Goal: Transaction & Acquisition: Purchase product/service

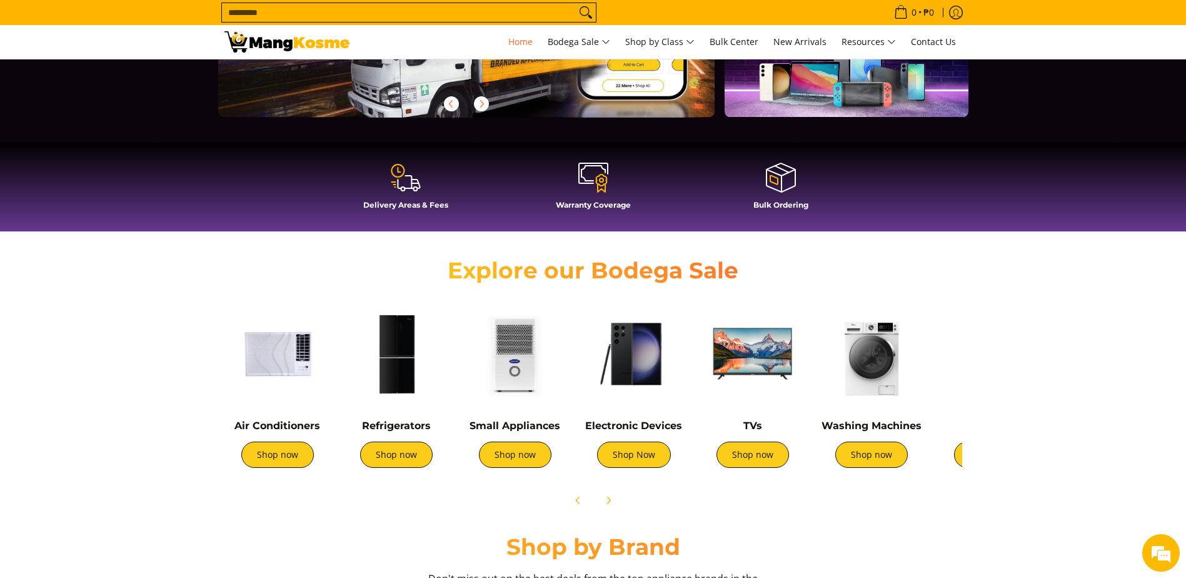
scroll to position [313, 0]
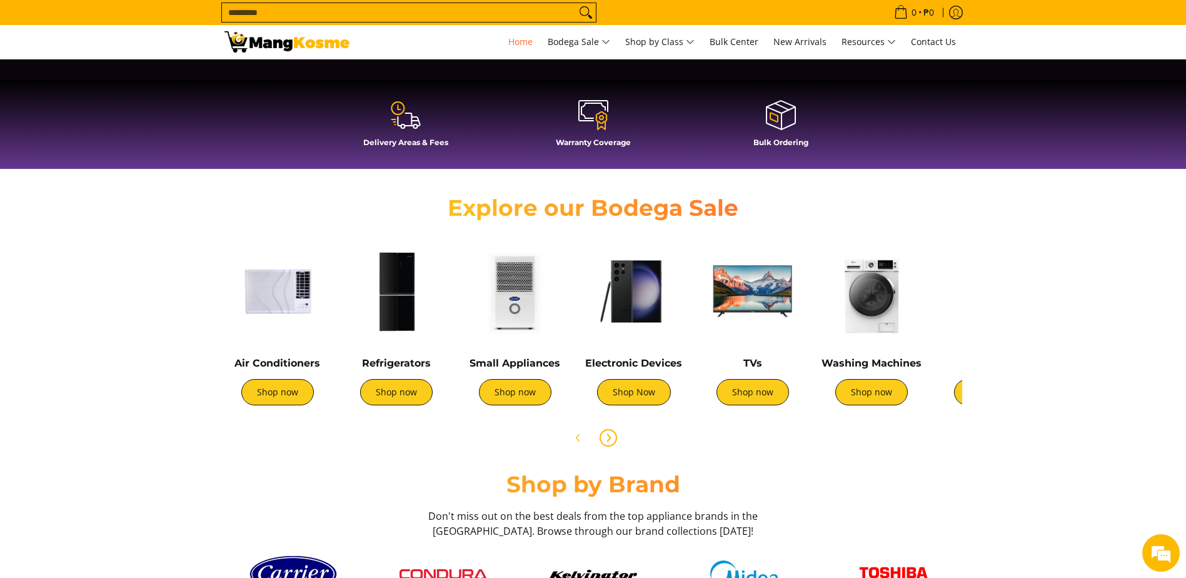
click at [612, 435] on icon "Next" at bounding box center [608, 438] width 10 height 10
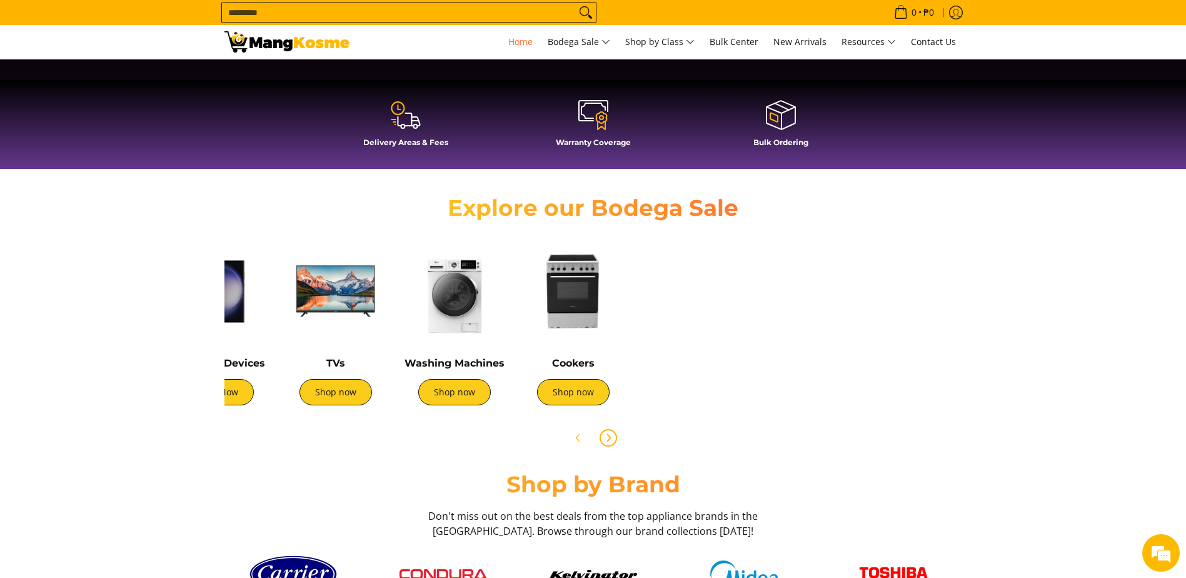
scroll to position [0, 417]
click at [581, 396] on link "Shop now" at bounding box center [573, 392] width 73 height 26
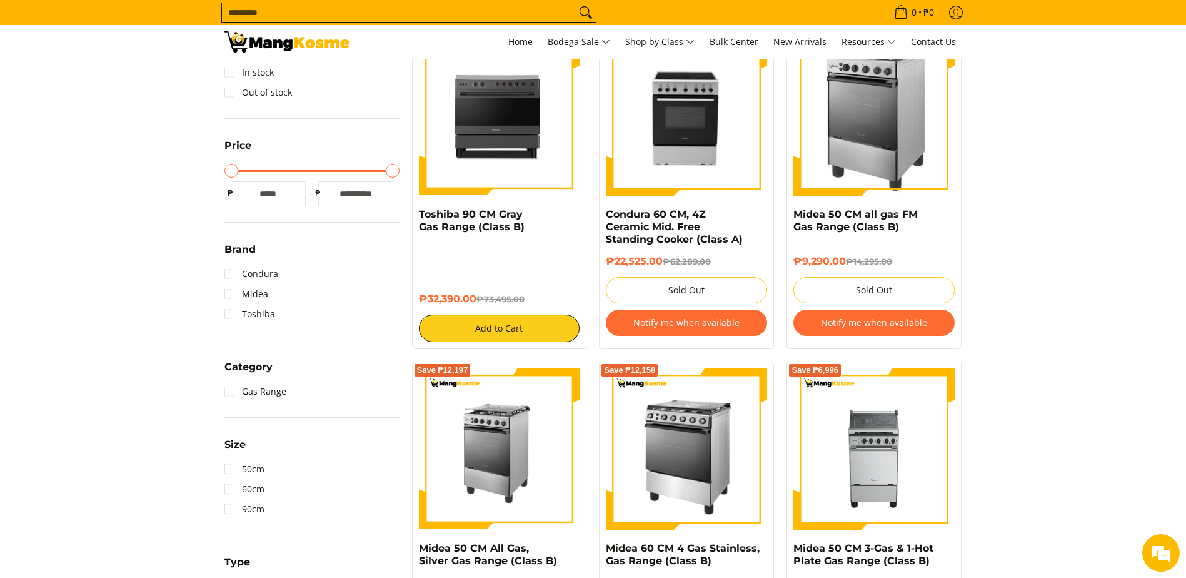
scroll to position [63, 0]
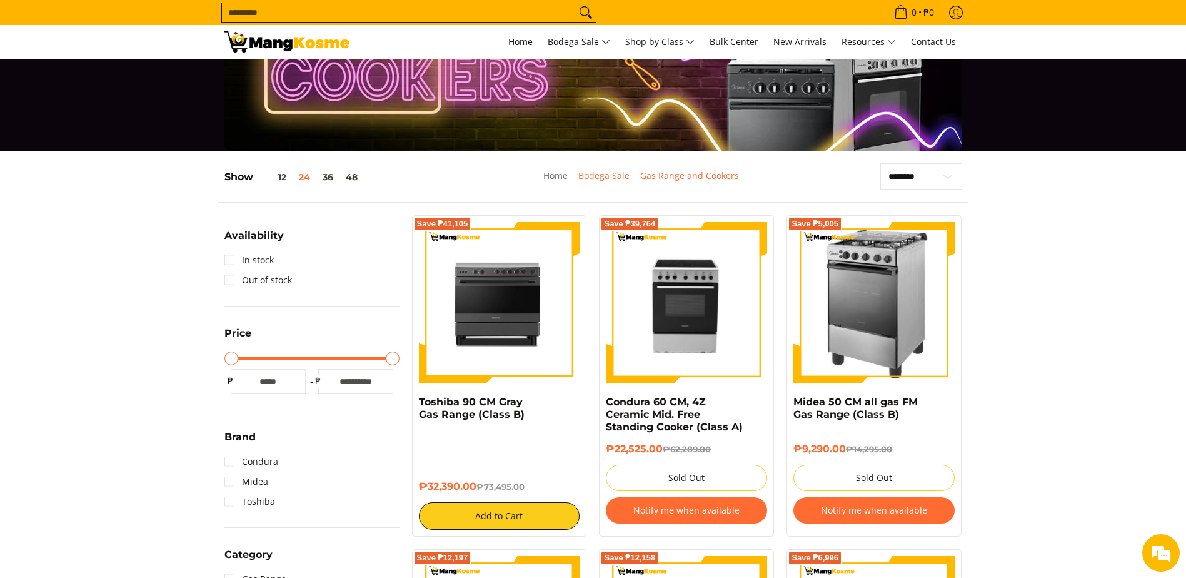
click at [607, 181] on link "Bodega Sale" at bounding box center [603, 175] width 51 height 12
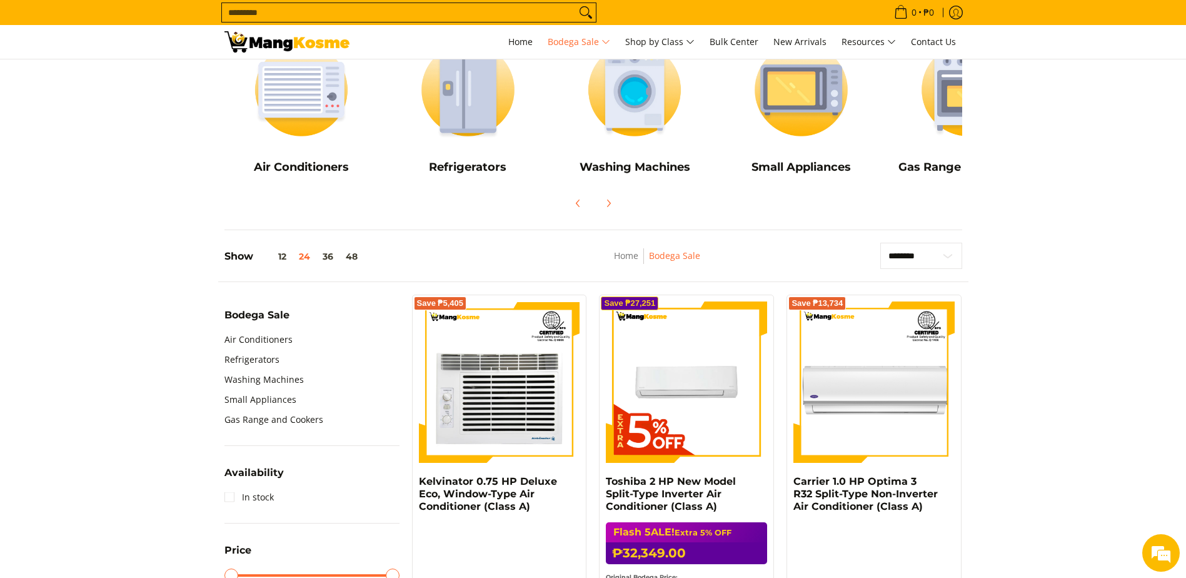
scroll to position [188, 0]
click at [280, 423] on link "Gas Range and Cookers" at bounding box center [273, 420] width 99 height 20
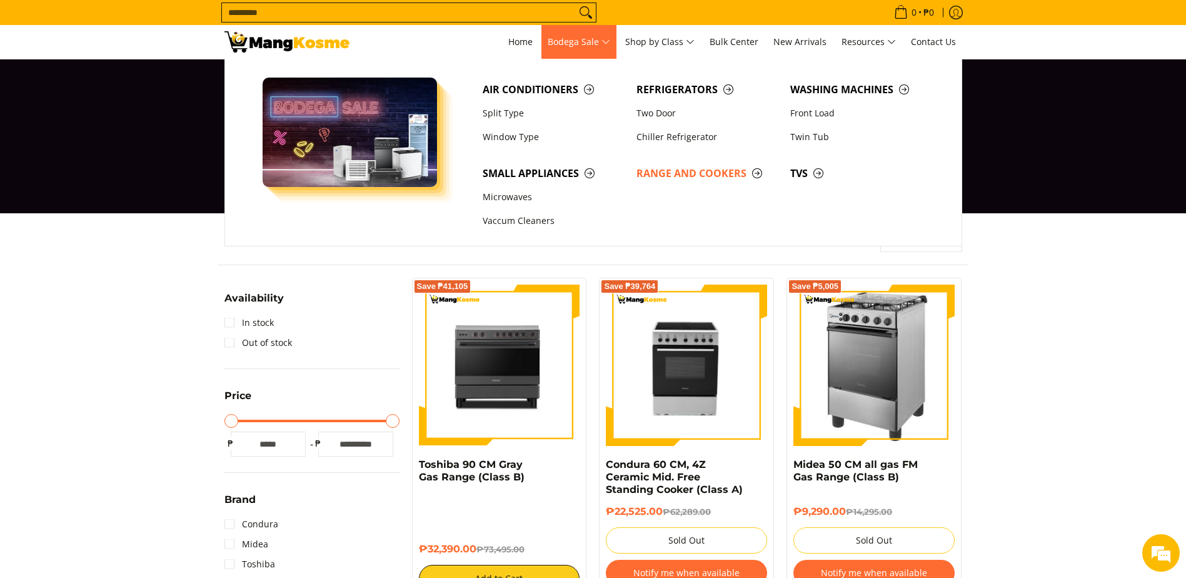
click at [590, 47] on span "Bodega Sale" at bounding box center [579, 42] width 63 height 16
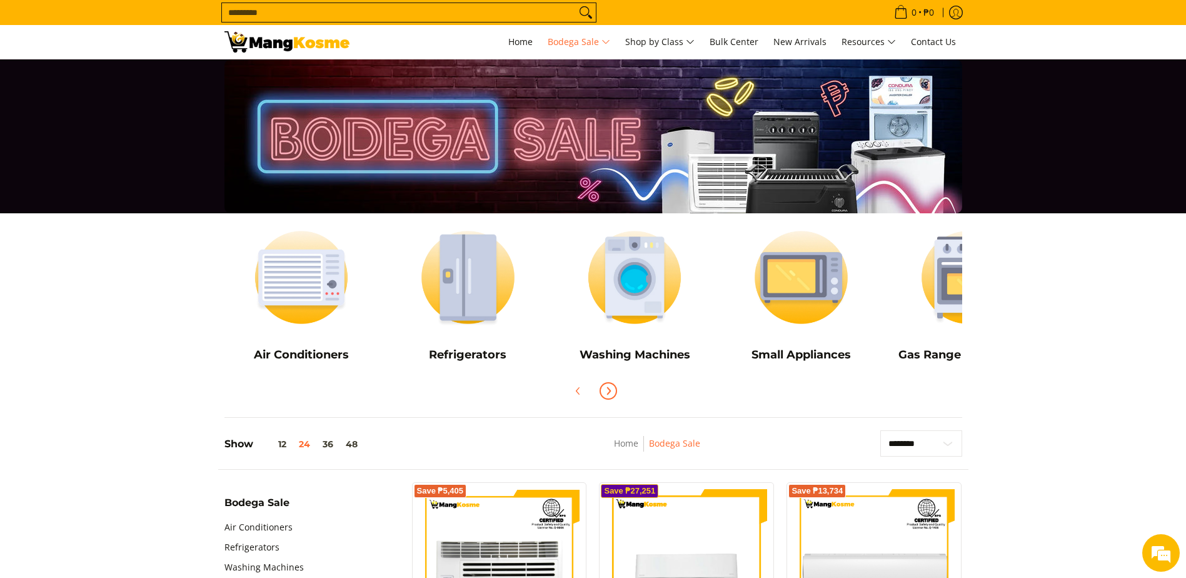
click at [613, 390] on span "Next" at bounding box center [608, 390] width 15 height 15
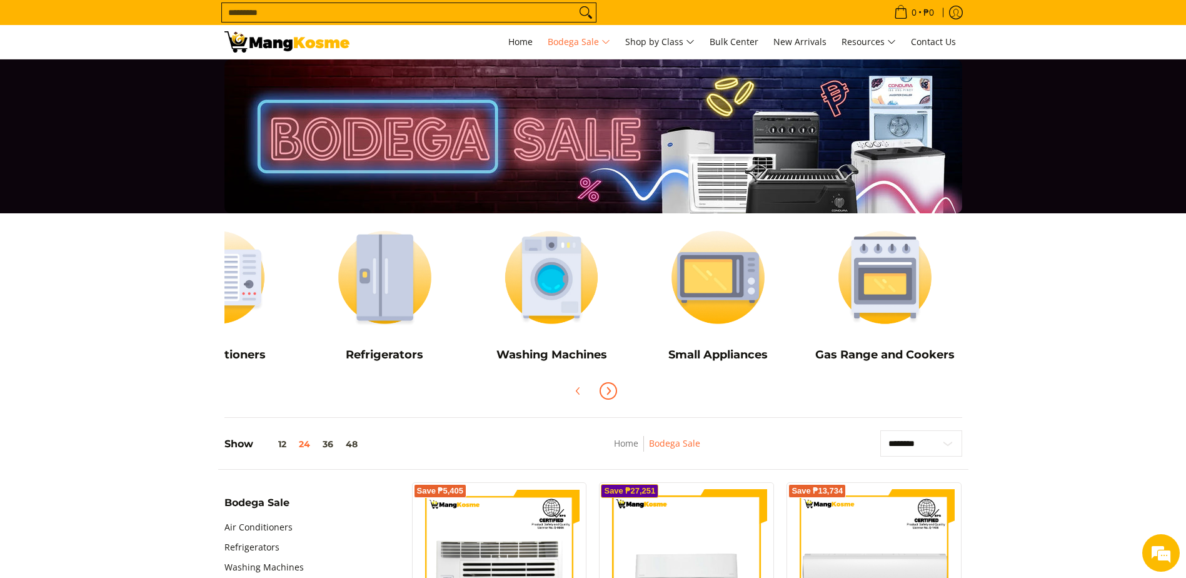
scroll to position [0, 83]
click at [576, 395] on icon "Previous" at bounding box center [578, 391] width 10 height 10
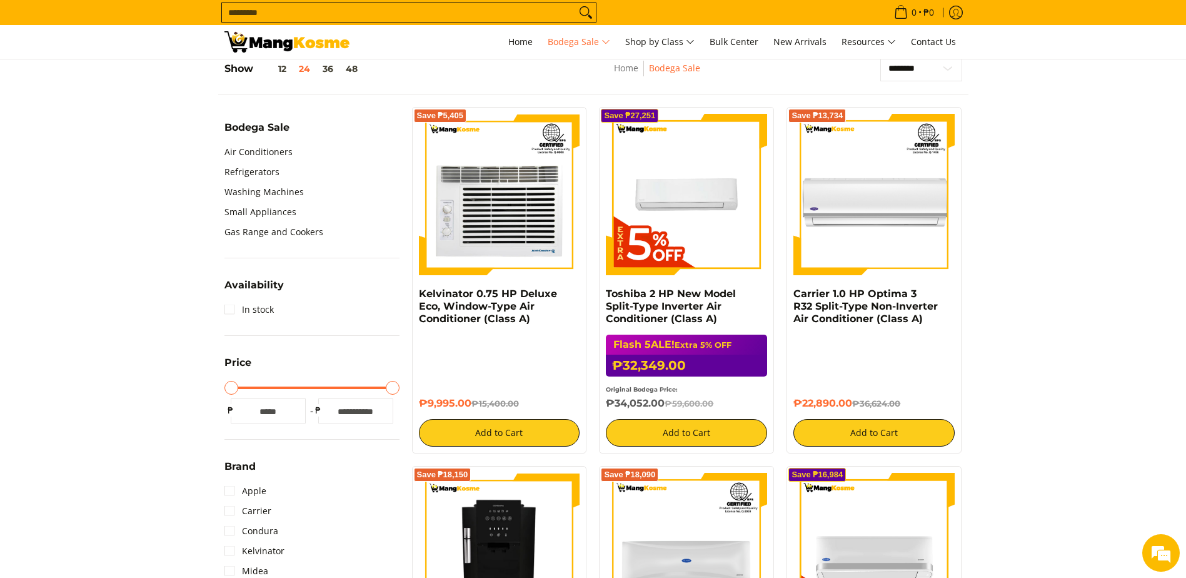
scroll to position [0, 0]
